Goal: Communication & Community: Answer question/provide support

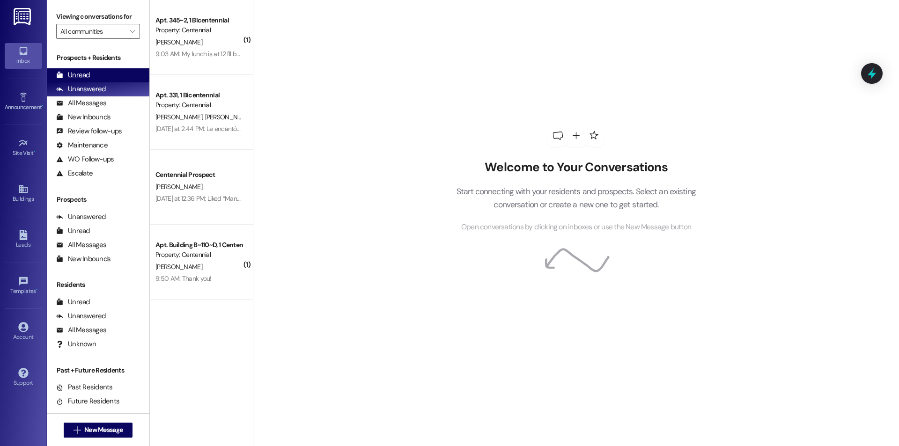
click at [92, 72] on div "Unread (0)" at bounding box center [98, 75] width 103 height 14
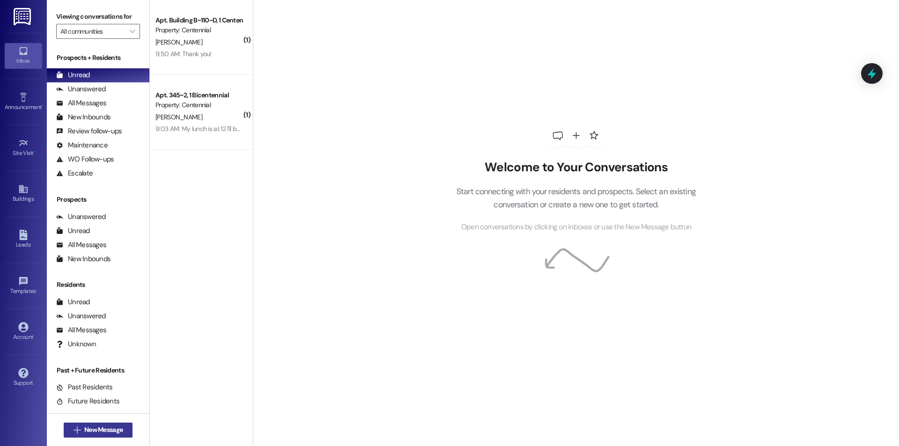
click at [93, 435] on button " New Message" at bounding box center [98, 430] width 69 height 15
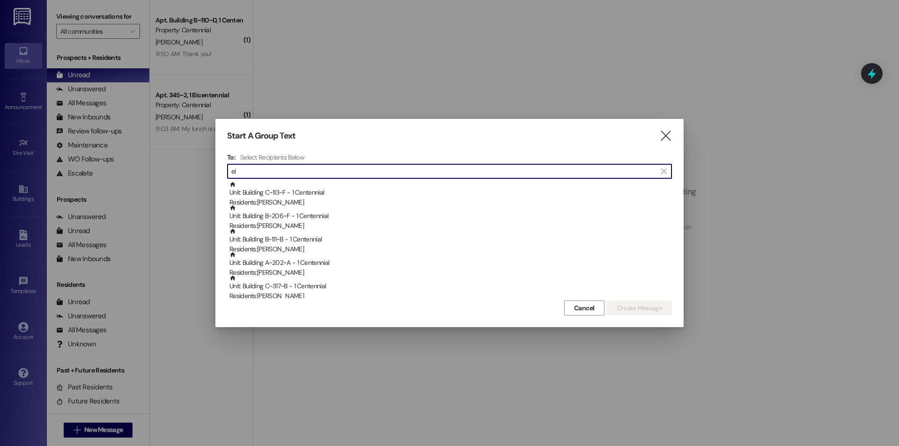
type input "e"
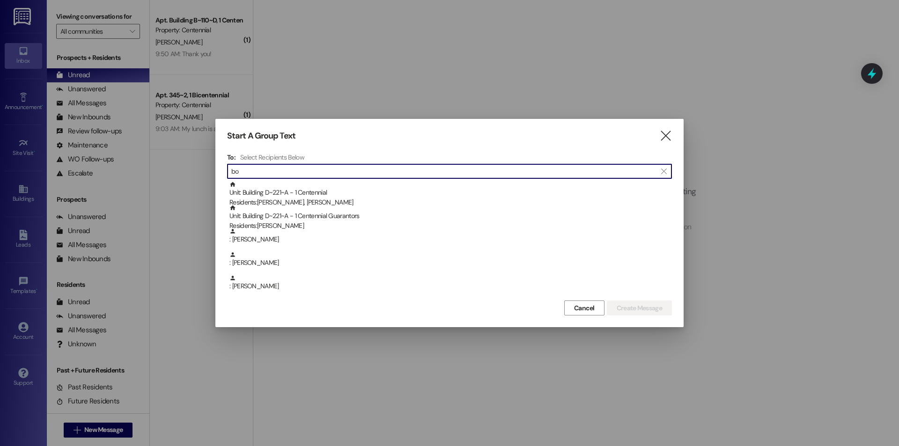
type input "b"
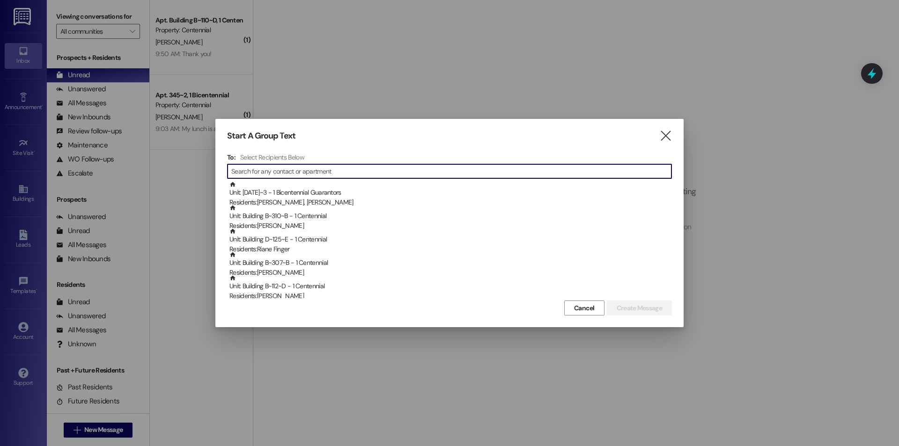
click at [397, 165] on input at bounding box center [451, 171] width 440 height 13
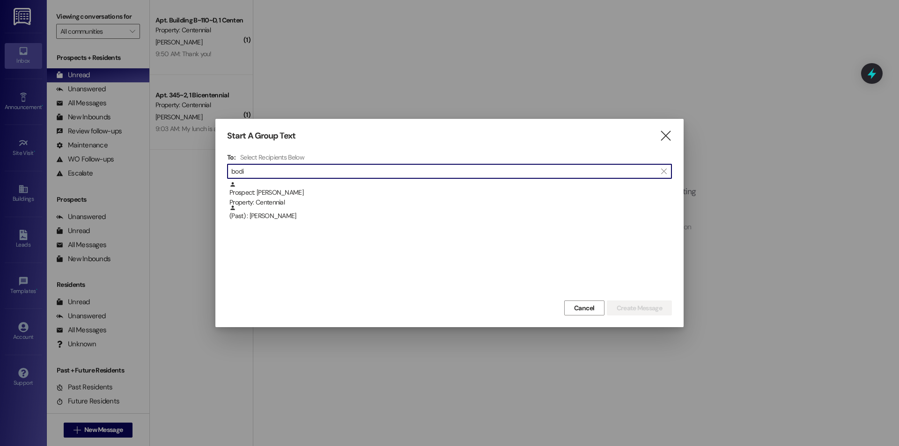
type input "bodi"
click at [673, 141] on div "Start A Group Text  To: Select Recipients Below  bodi  Prospect: [PERSON_NAM…" at bounding box center [449, 223] width 468 height 208
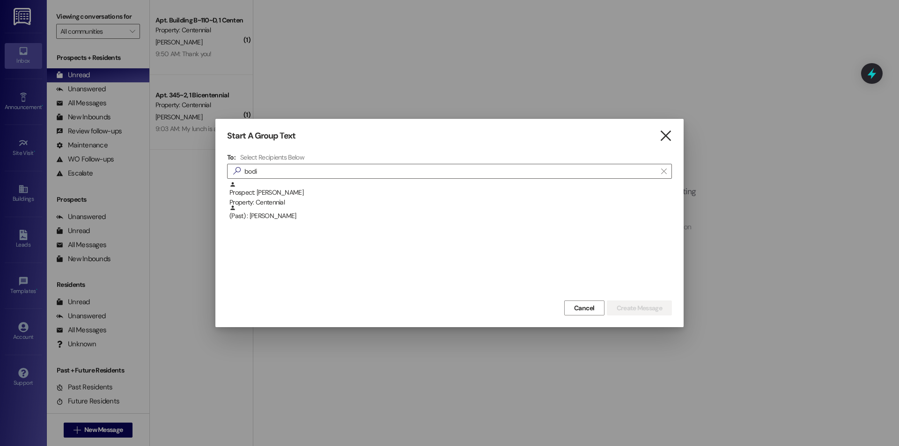
click at [668, 137] on icon "" at bounding box center [665, 136] width 13 height 10
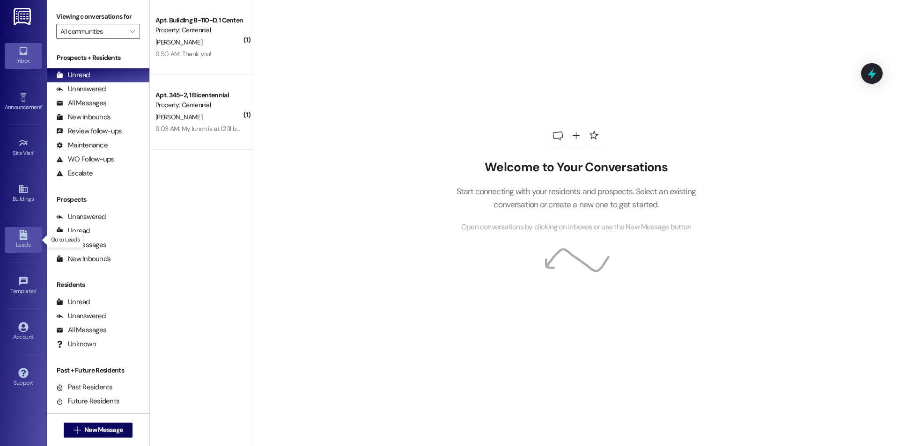
click at [22, 234] on icon at bounding box center [23, 235] width 8 height 10
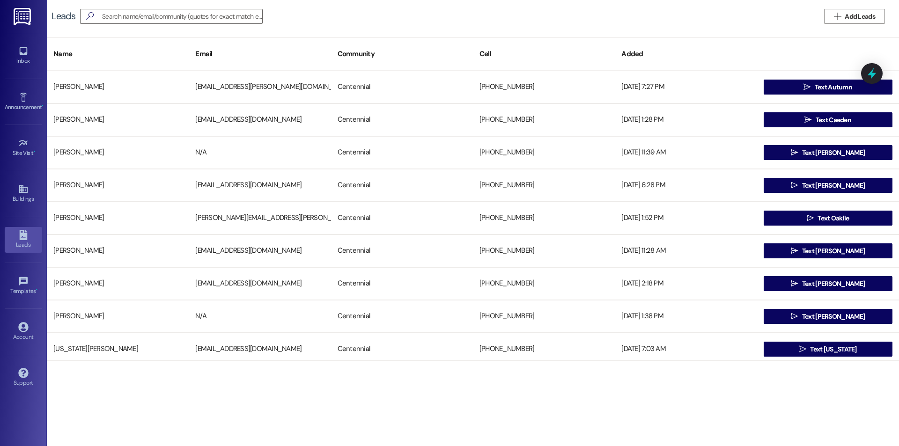
click at [858, 25] on div "Leads   Add Leads" at bounding box center [473, 16] width 852 height 33
click at [851, 16] on span "Add Leads" at bounding box center [860, 17] width 30 height 10
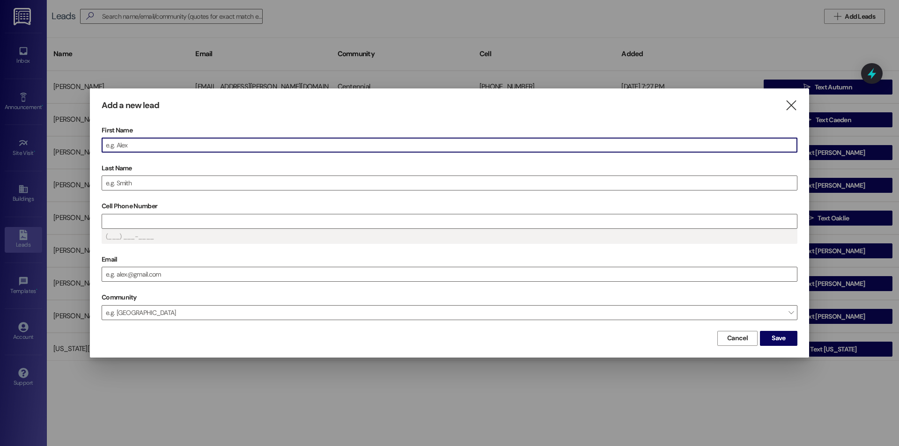
click at [178, 146] on input "First Name" at bounding box center [449, 145] width 695 height 14
click at [169, 188] on input "Last Name" at bounding box center [449, 183] width 695 height 14
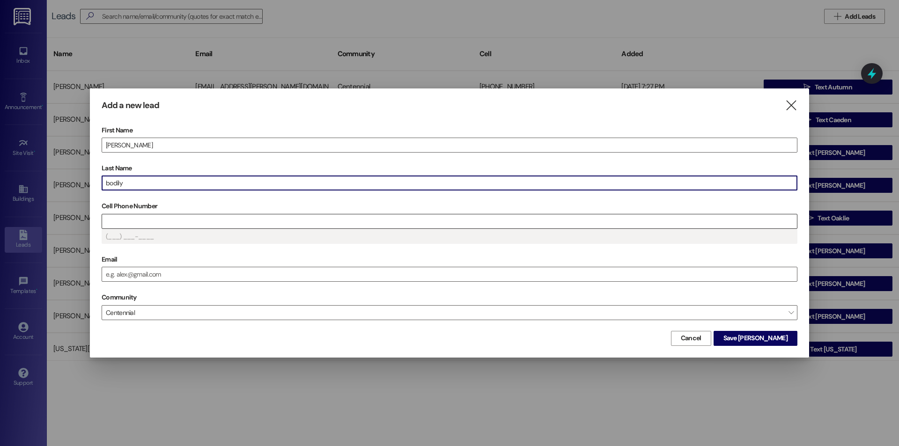
click at [194, 224] on input "Cell Phone Number" at bounding box center [449, 221] width 695 height 14
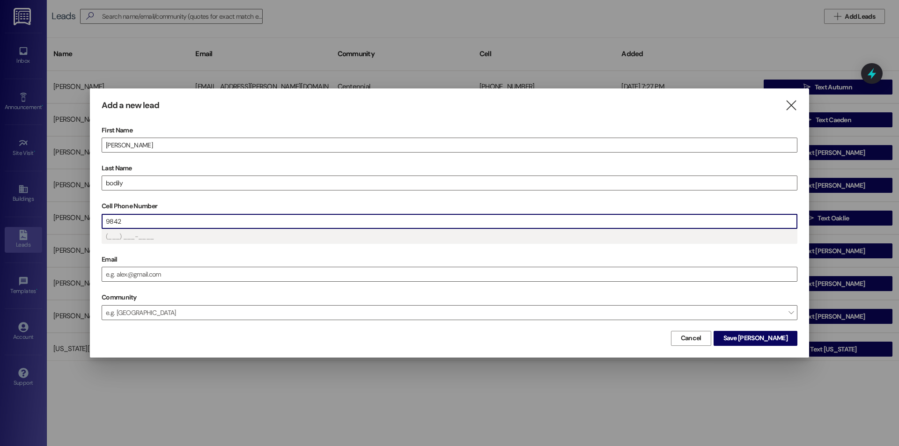
type input "(984) 2__-____"
type input "(984) 289-____"
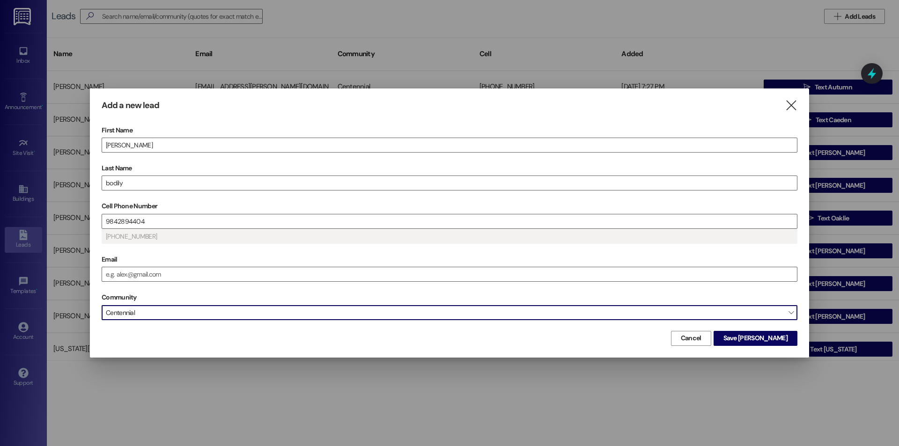
click at [308, 316] on span "Centennial" at bounding box center [450, 312] width 696 height 15
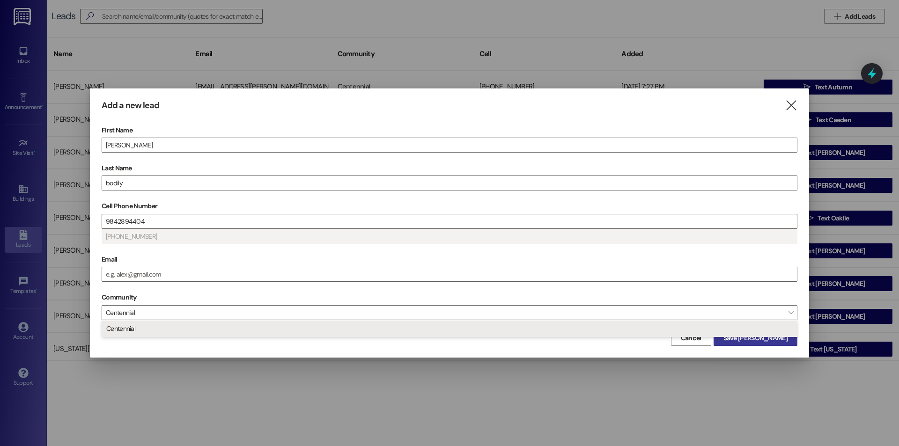
click at [772, 344] on button "Save elena" at bounding box center [755, 338] width 84 height 15
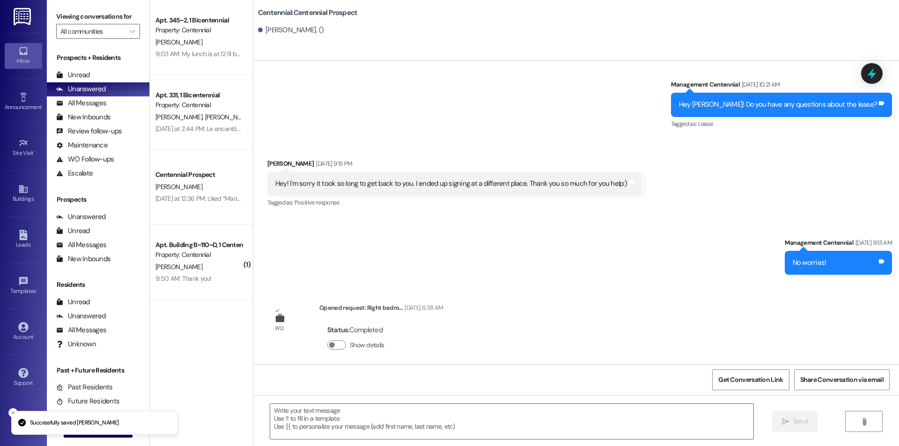
scroll to position [253, 0]
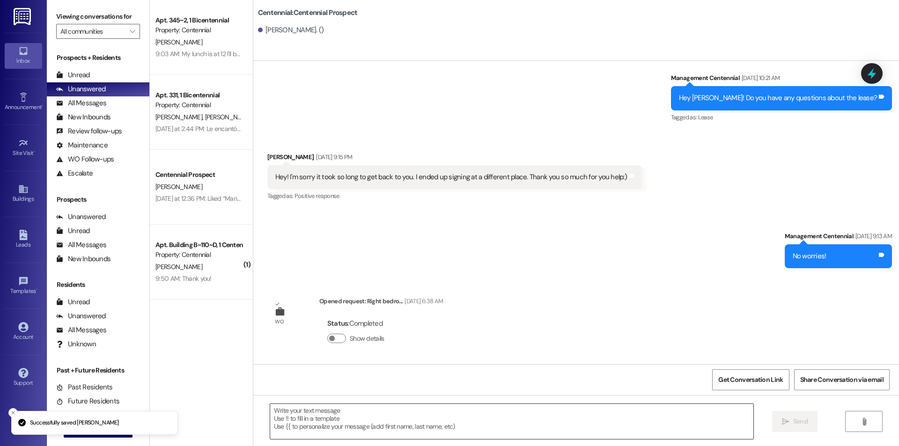
click at [493, 429] on textarea at bounding box center [511, 421] width 483 height 35
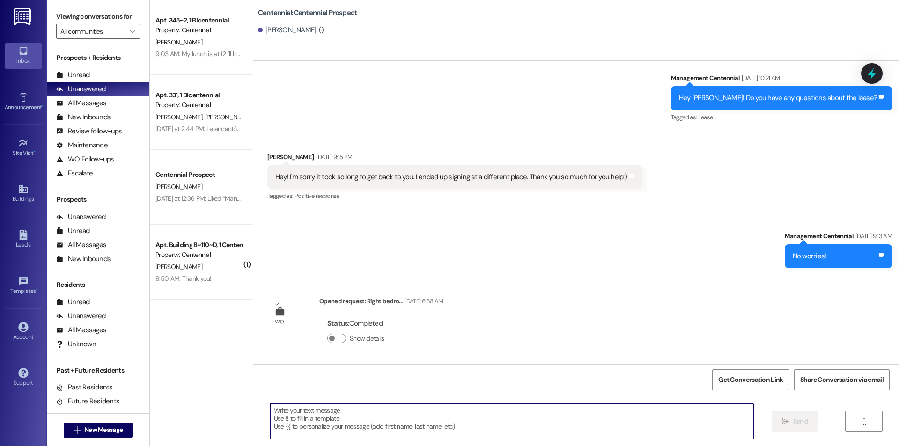
click at [500, 416] on textarea at bounding box center [511, 421] width 483 height 35
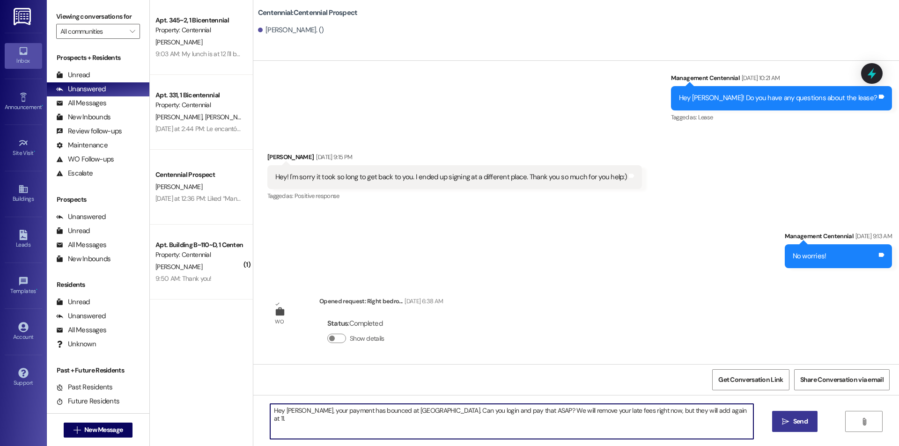
type textarea "Hey [PERSON_NAME], your payment has bounced at [GEOGRAPHIC_DATA]. Can you login…"
click at [798, 415] on button " Send" at bounding box center [794, 421] width 45 height 21
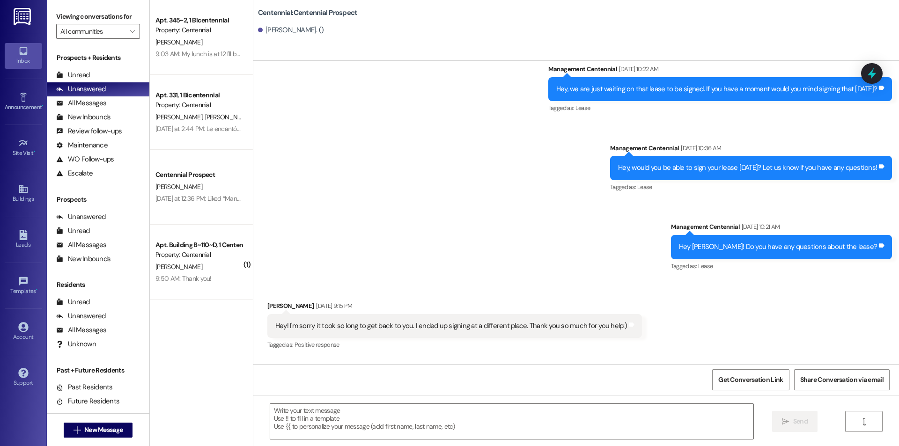
scroll to position [99, 0]
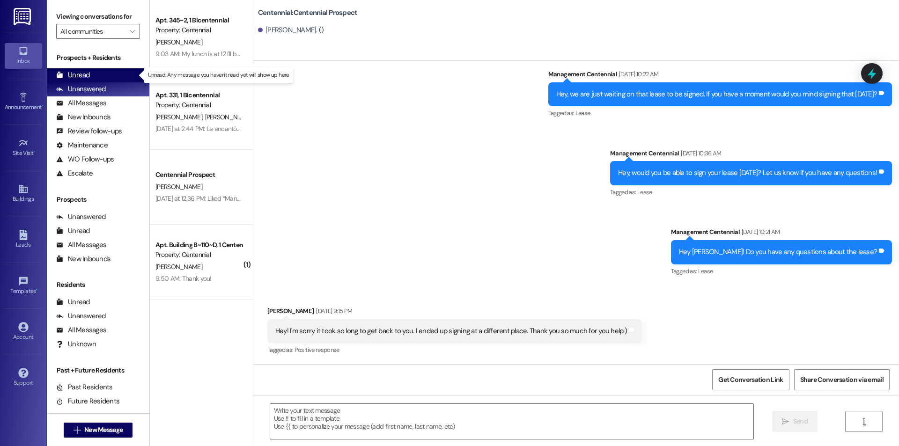
drag, startPoint x: 92, startPoint y: 75, endPoint x: 101, endPoint y: 76, distance: 8.5
click at [92, 75] on div "Unread (0)" at bounding box center [98, 75] width 103 height 14
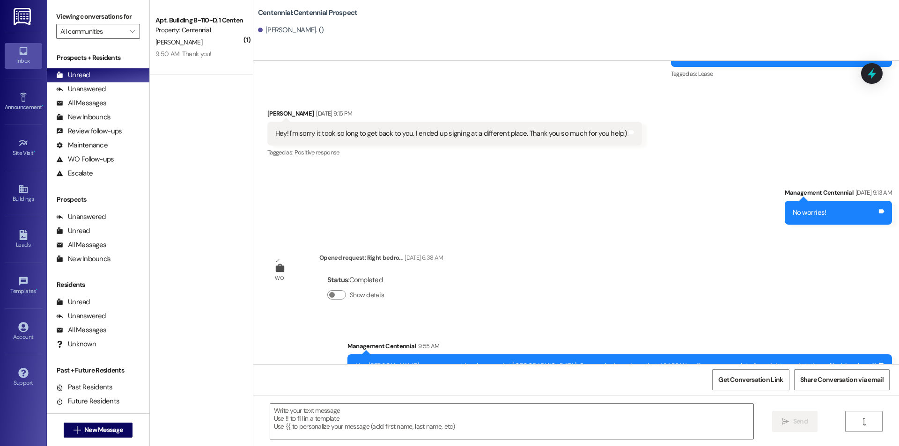
scroll to position [332, 0]
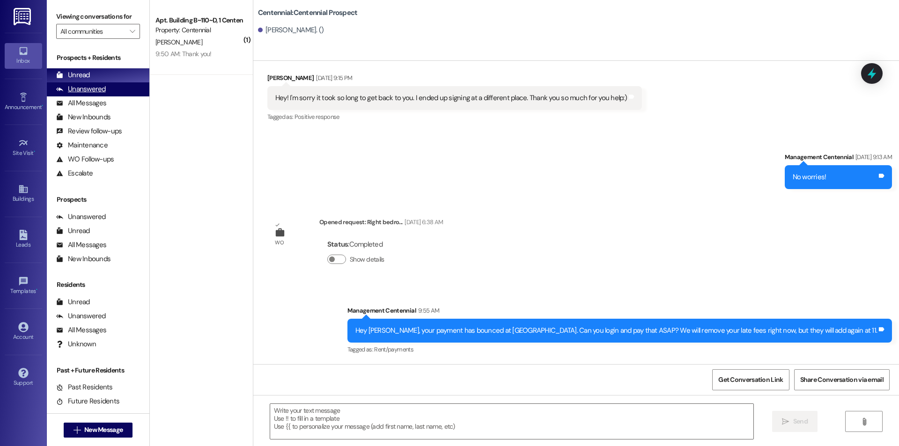
click at [106, 95] on div "Unanswered (0)" at bounding box center [98, 89] width 103 height 14
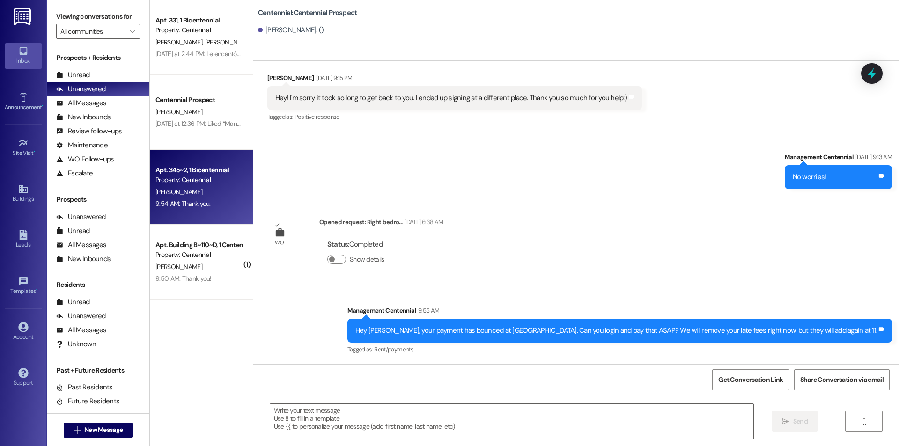
click at [186, 199] on div "9:54 AM: Thank you. 9:54 AM: Thank you." at bounding box center [198, 204] width 88 height 12
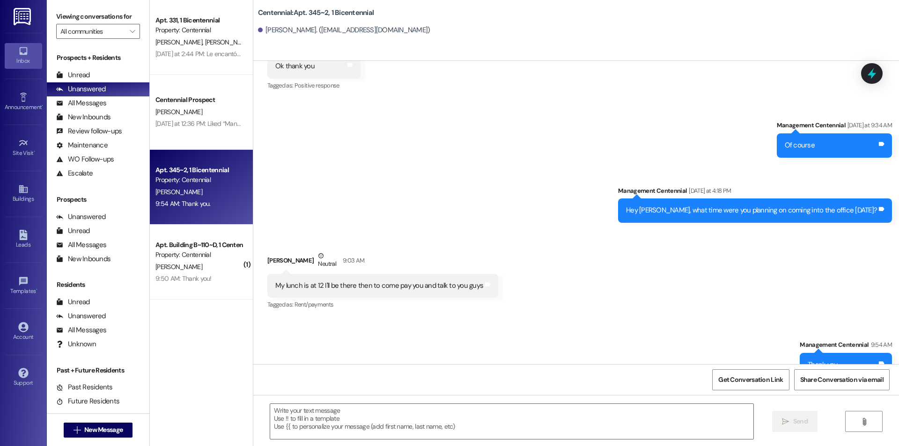
scroll to position [4548, 0]
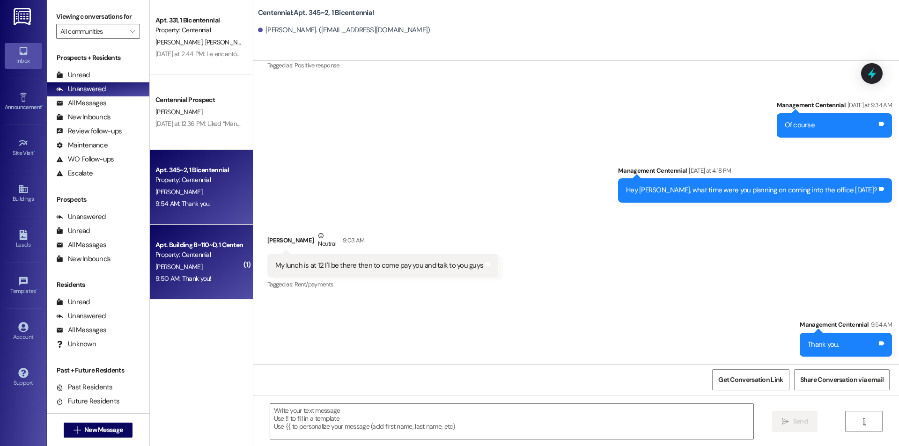
click at [204, 258] on div "Property: Centennial" at bounding box center [198, 255] width 87 height 10
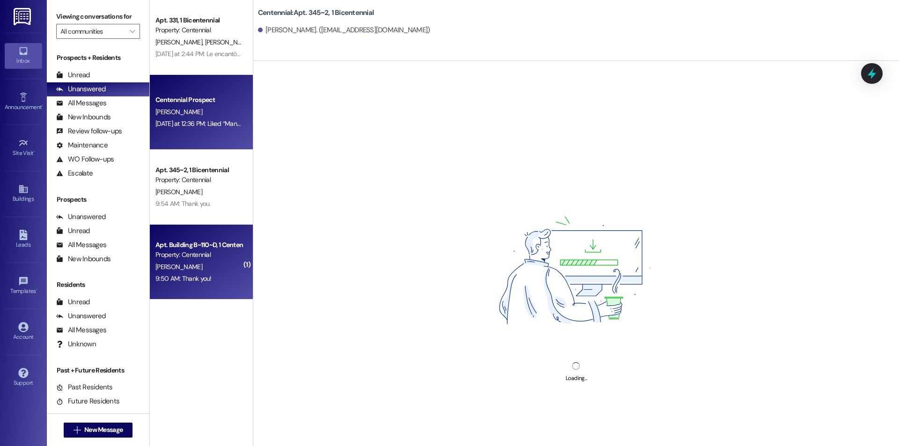
click at [186, 119] on div "Yesterday at 12:36 PM: Liked “Management Centennial (Centennial): Sorry our tex…" at bounding box center [198, 124] width 88 height 12
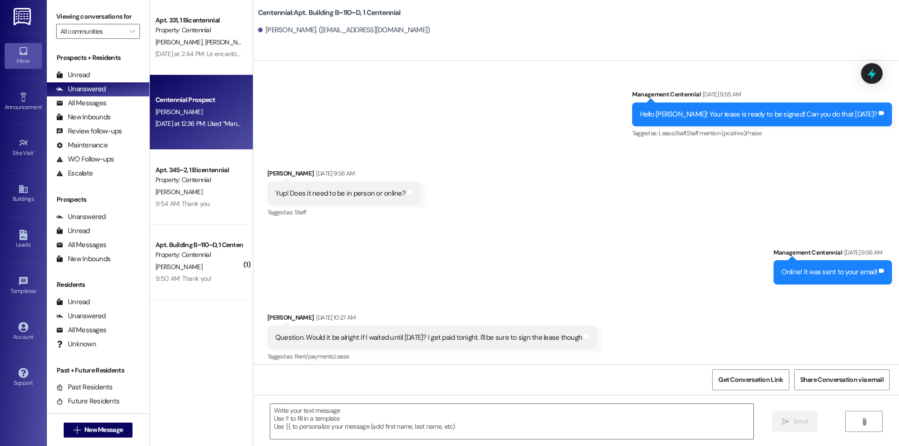
click at [205, 40] on span "[PERSON_NAME]" at bounding box center [228, 42] width 47 height 8
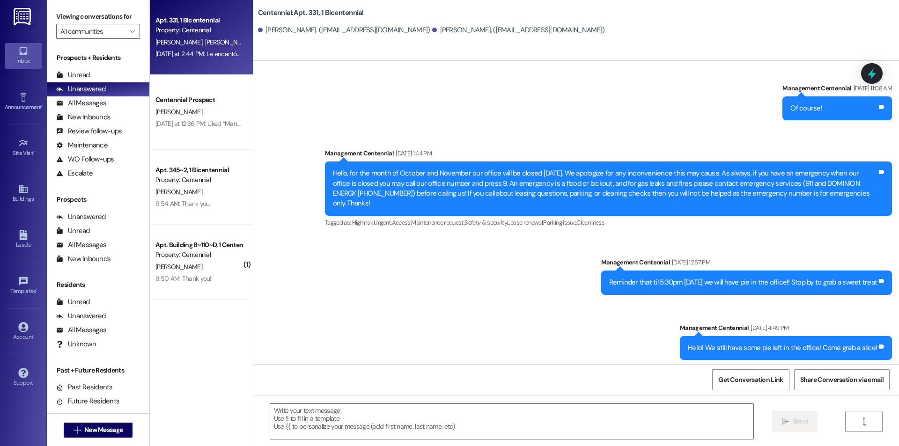
scroll to position [8894, 0]
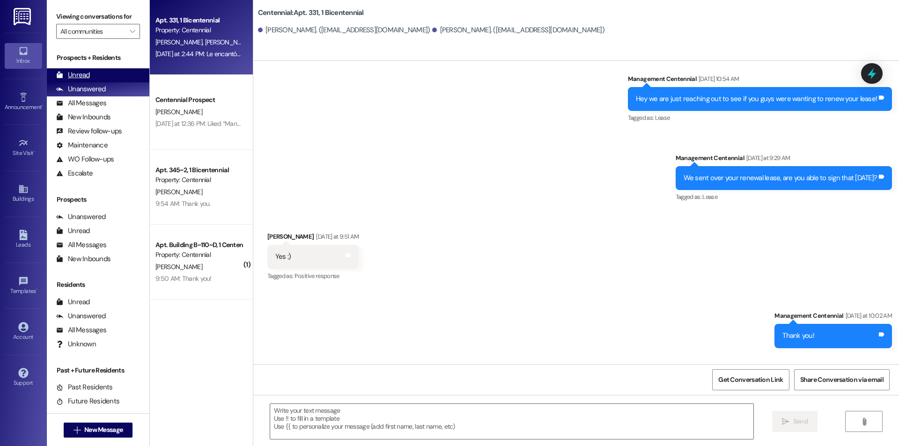
click at [74, 78] on div "Unread" at bounding box center [73, 75] width 34 height 10
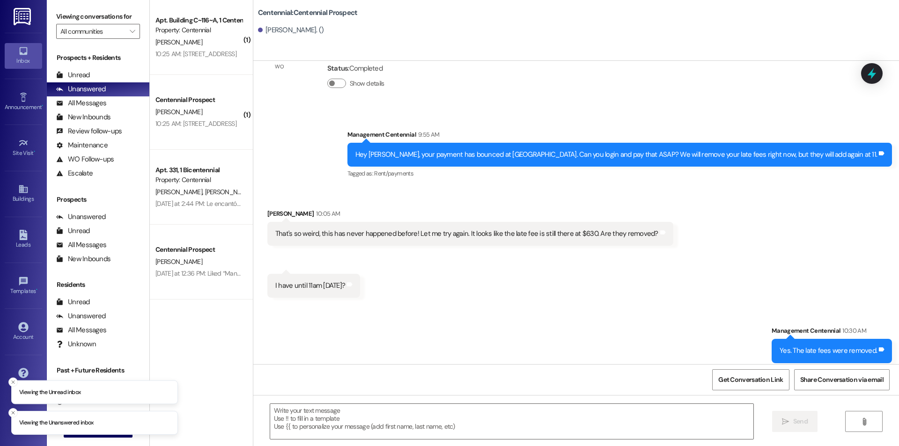
scroll to position [515, 0]
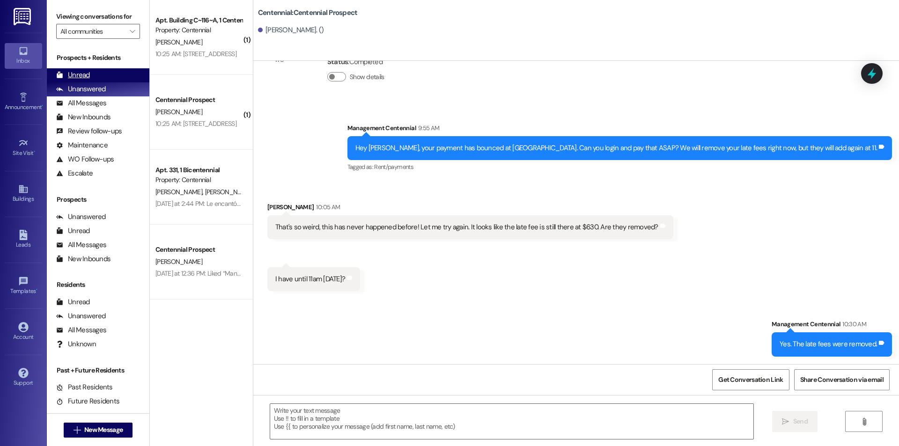
click at [83, 77] on div "Unread" at bounding box center [73, 75] width 34 height 10
